Goal: Task Accomplishment & Management: Use online tool/utility

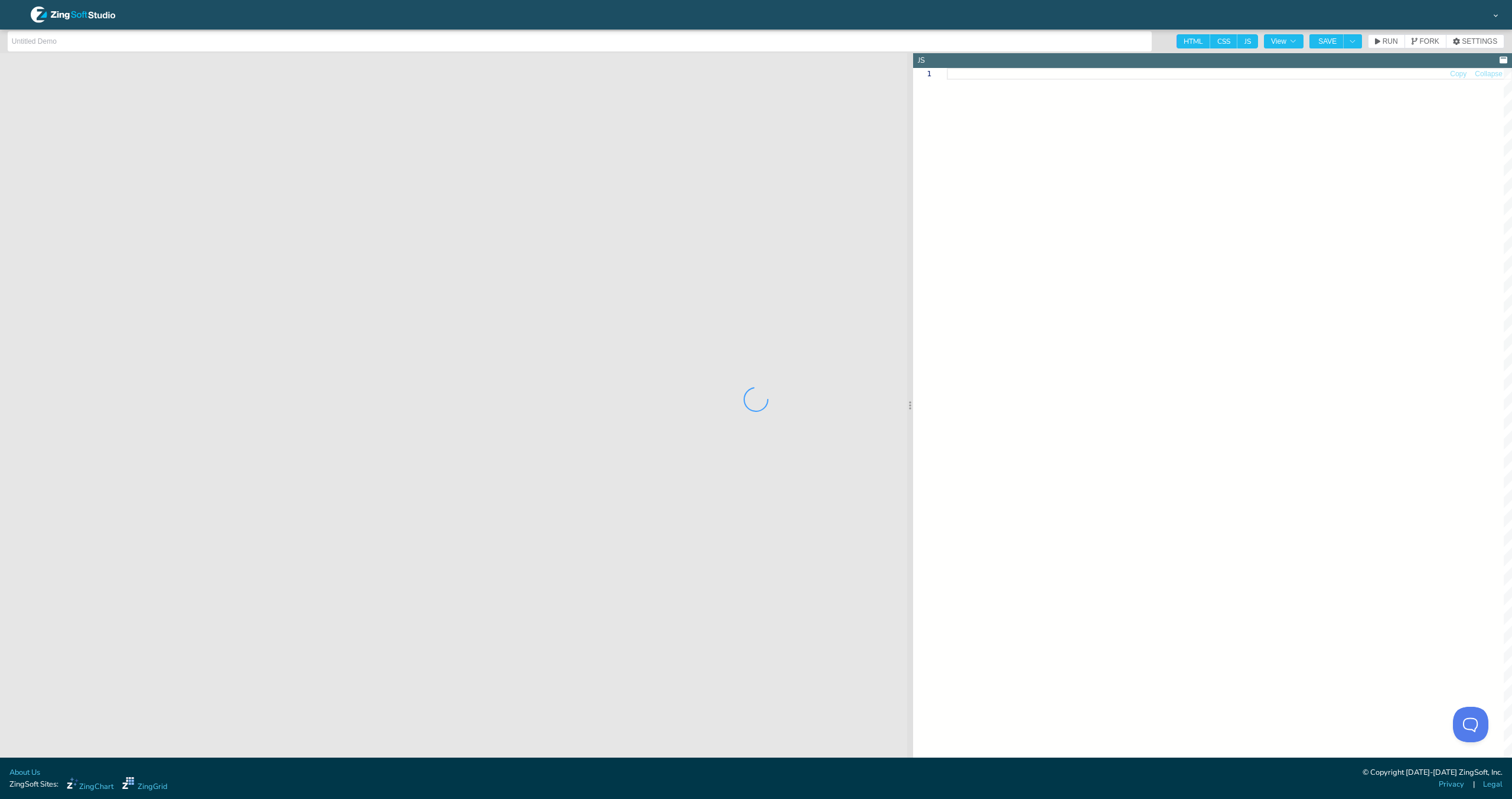
type input "jsdocs zg-param pageBase"
click at [1387, 39] on span "FORK" at bounding box center [1381, 42] width 20 height 7
click at [896, 34] on input "jsdocs zg-param pageBase" at bounding box center [552, 41] width 1081 height 19
click at [897, 35] on input "jsdocs zg-param pageBase" at bounding box center [552, 41] width 1081 height 19
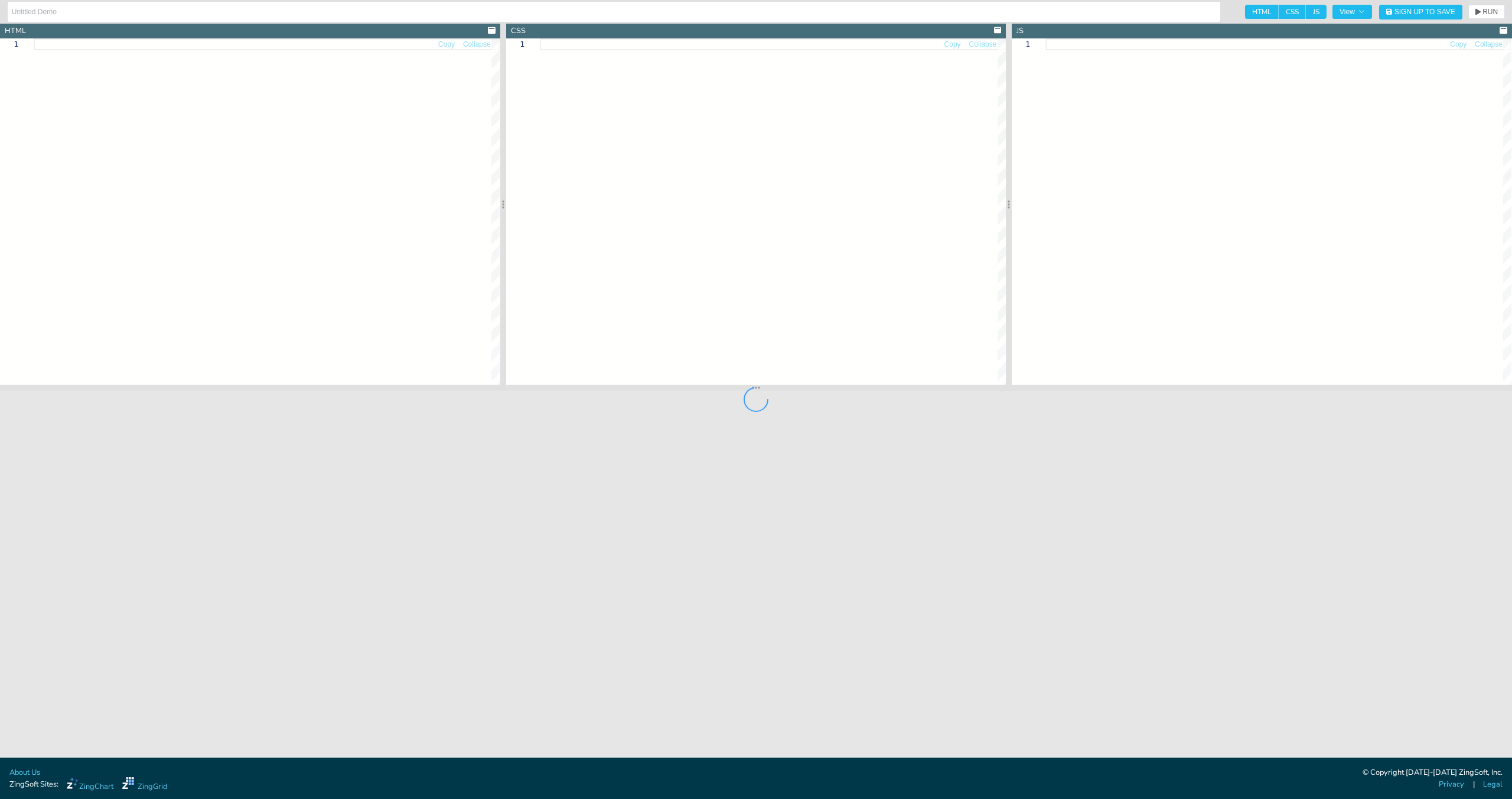
type input "jsdocs zg-param pageBase"
type textarea "<!DOCTYPE html> <html> <head> <meta charset="utf-8"> <title>ZingGrid Demo</titl…"
type textarea "html, body { height:100%; width:100%; margin:0; padding:0; } zg-caption h1 { fo…"
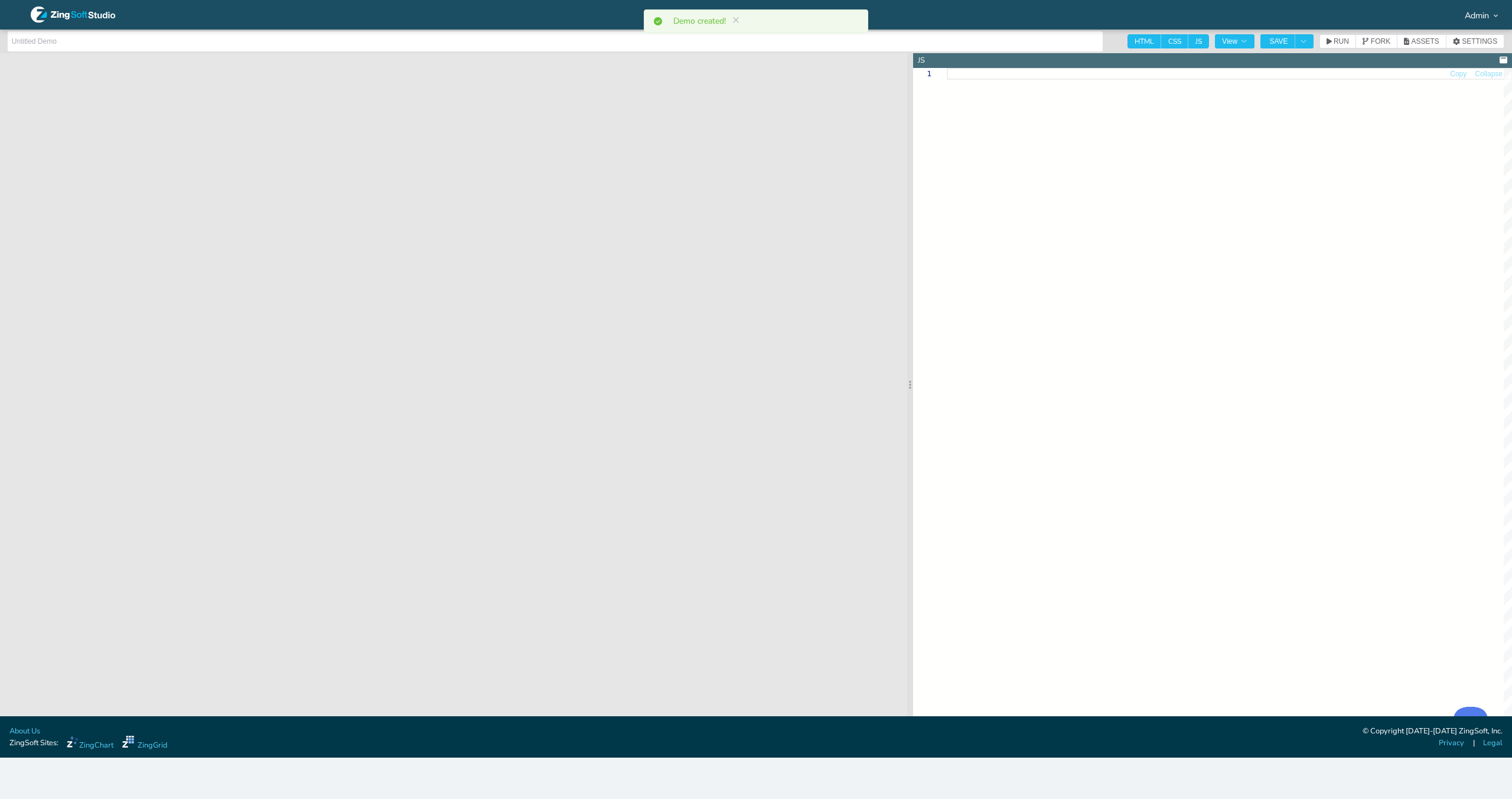
click at [1007, 30] on header "HTML CSS JS View SAVE RUN FORK ASSETS SETTINGS" at bounding box center [756, 42] width 1512 height 24
click at [1011, 35] on input "text" at bounding box center [555, 41] width 1088 height 19
paste input "jsdocs zg-param pageBase"
type input "jsdocs zg-param selectorKey"
click at [1142, 39] on span "HTML" at bounding box center [1145, 42] width 34 height 14
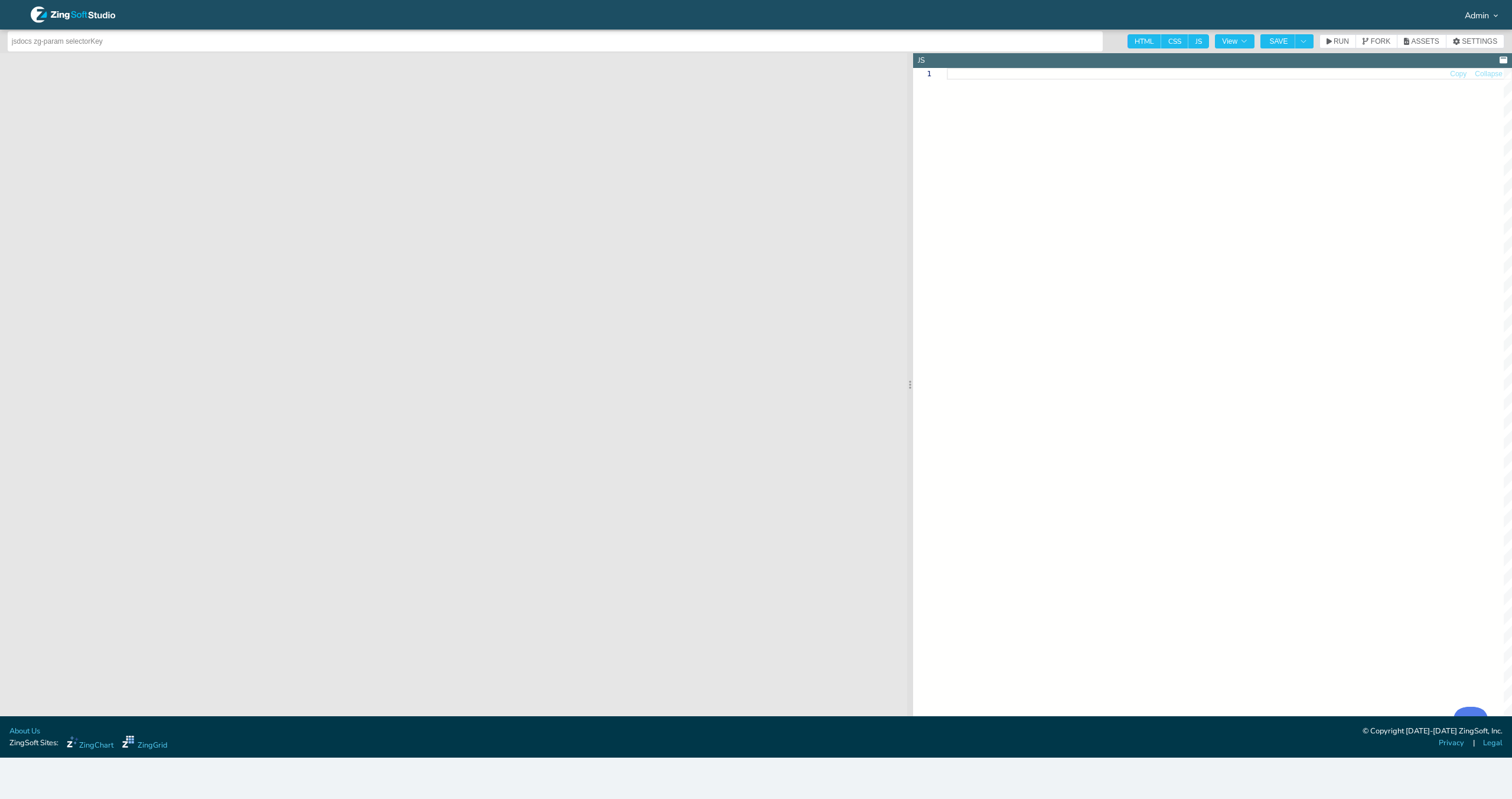
click at [1135, 39] on input "HTML" at bounding box center [1131, 38] width 8 height 8
checkbox input "false"
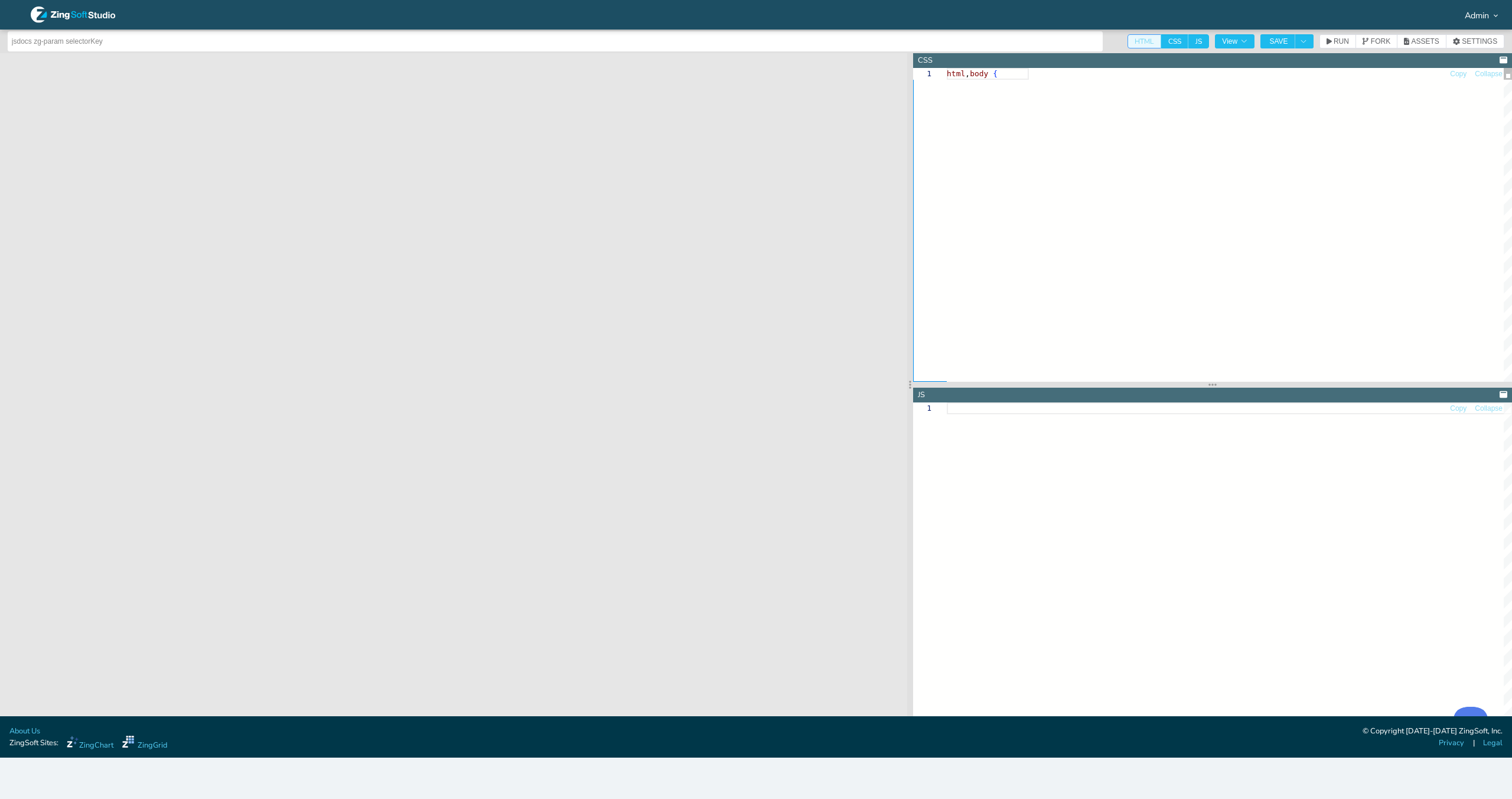
scroll to position [94, 0]
